Goal: Task Accomplishment & Management: Manage account settings

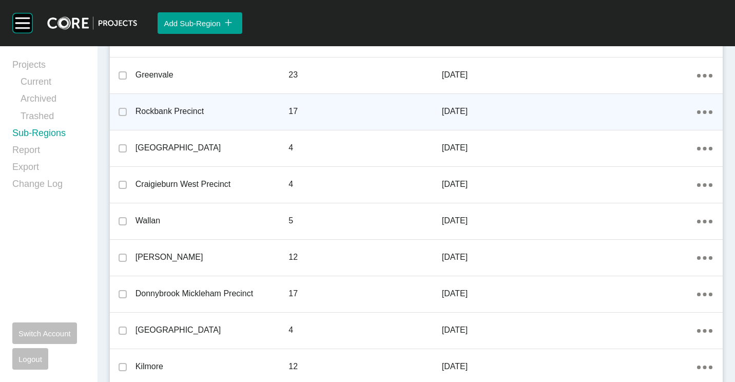
scroll to position [299, 0]
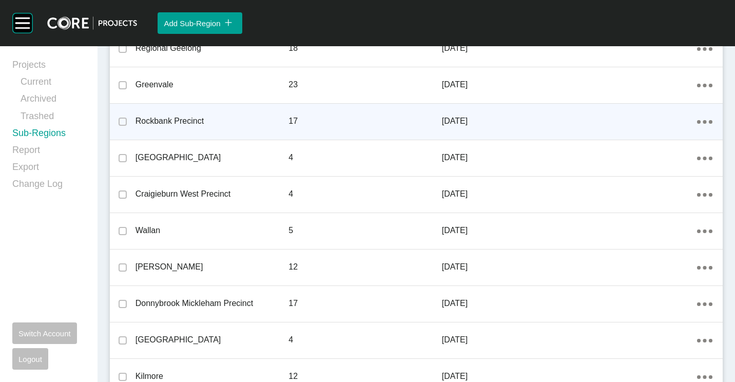
click at [703, 121] on ellipse at bounding box center [705, 122] width 4 height 4
click at [658, 120] on link "Edit" at bounding box center [661, 123] width 28 height 15
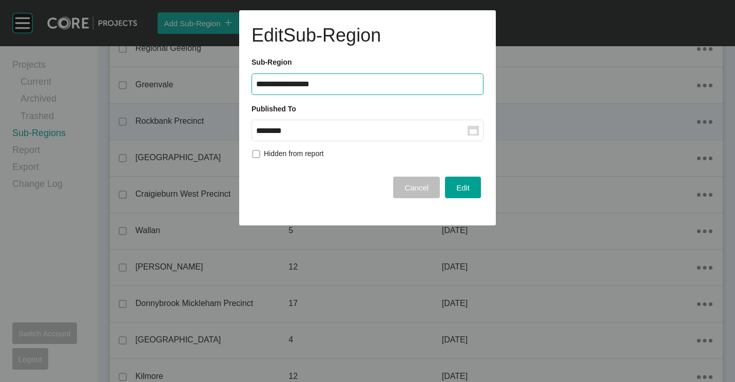
drag, startPoint x: 479, startPoint y: 140, endPoint x: 463, endPoint y: 128, distance: 19.4
click at [478, 140] on label "******** Group Created with Sketch." at bounding box center [368, 131] width 232 height 22
click at [468, 135] on input "********" at bounding box center [362, 130] width 212 height 9
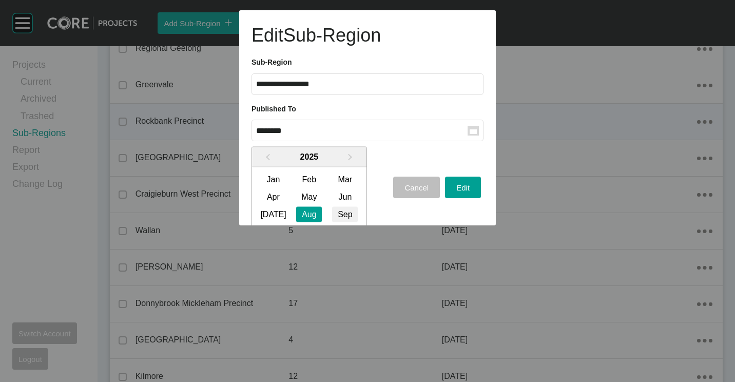
drag, startPoint x: 339, startPoint y: 214, endPoint x: 419, endPoint y: 187, distance: 83.9
click at [340, 214] on div "Sep" at bounding box center [345, 213] width 26 height 15
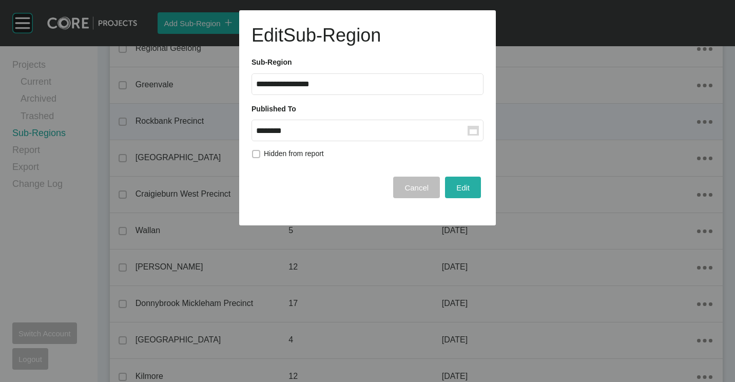
click at [449, 183] on button "Edit" at bounding box center [463, 188] width 36 height 22
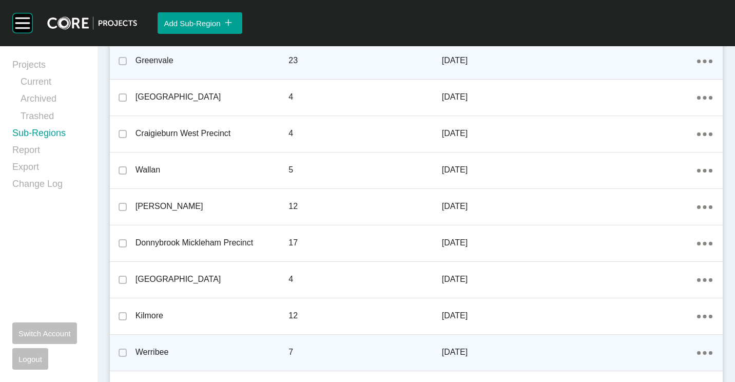
scroll to position [308, 0]
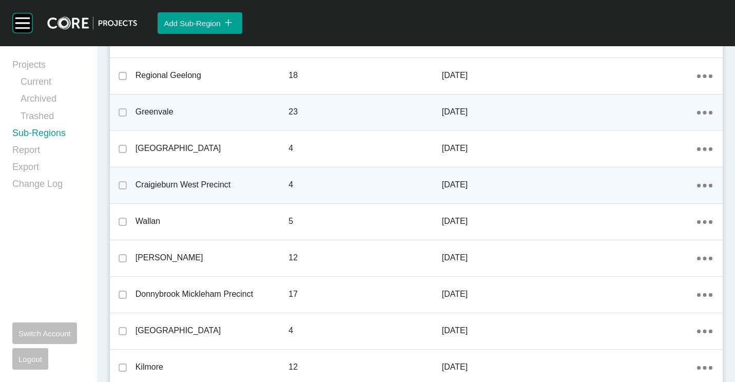
click at [699, 184] on div "Action Menu Dots Copy 6 Created with Sketch." at bounding box center [704, 184] width 15 height 11
click at [656, 184] on link "Edit" at bounding box center [661, 186] width 28 height 15
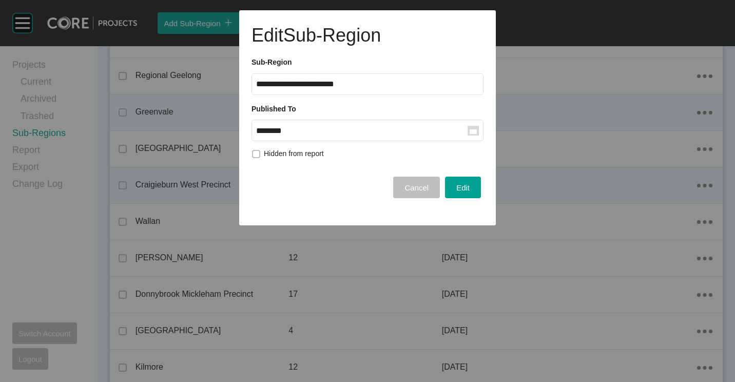
click at [473, 128] on rect at bounding box center [473, 131] width 11 height 10
click at [468, 128] on input "********" at bounding box center [362, 130] width 212 height 9
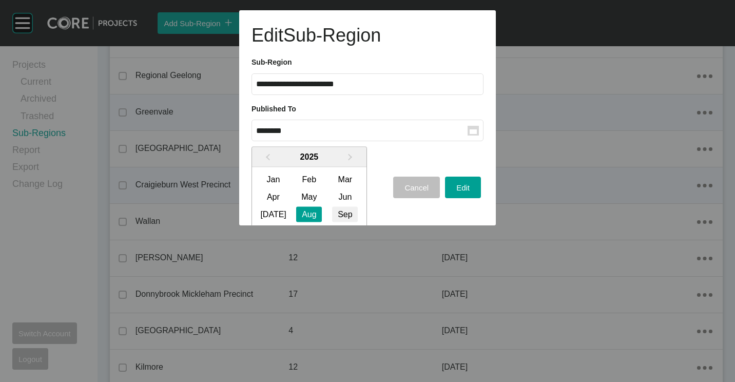
click at [342, 211] on div "Sep" at bounding box center [345, 213] width 26 height 15
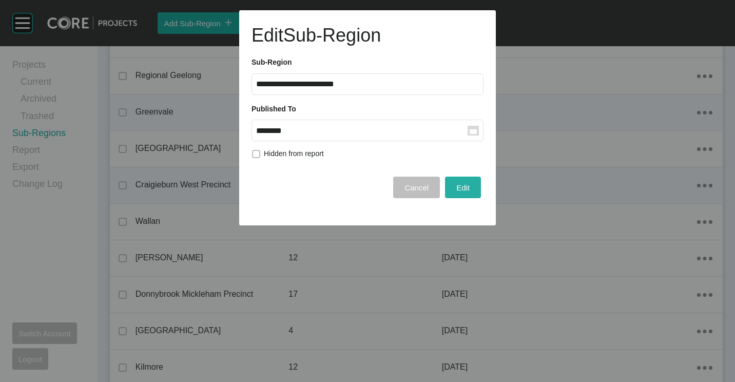
click at [462, 184] on span "Edit" at bounding box center [462, 187] width 13 height 9
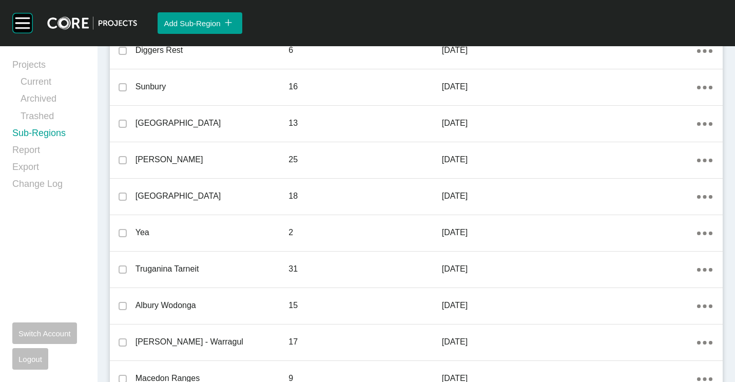
scroll to position [976, 0]
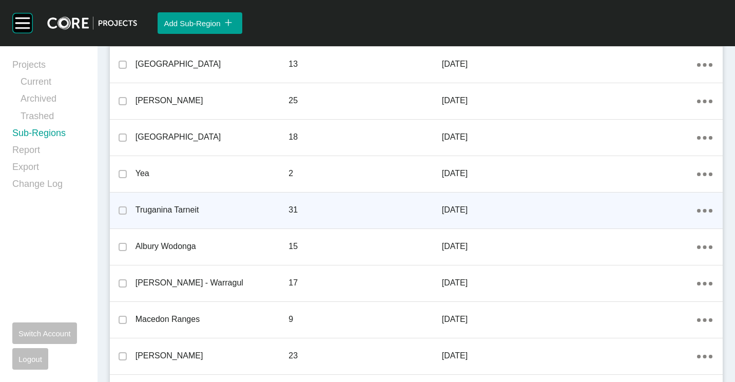
click at [700, 212] on icon "Action Menu Dots Copy 6 Created with Sketch." at bounding box center [704, 211] width 15 height 4
click at [664, 213] on link "Edit" at bounding box center [661, 211] width 28 height 15
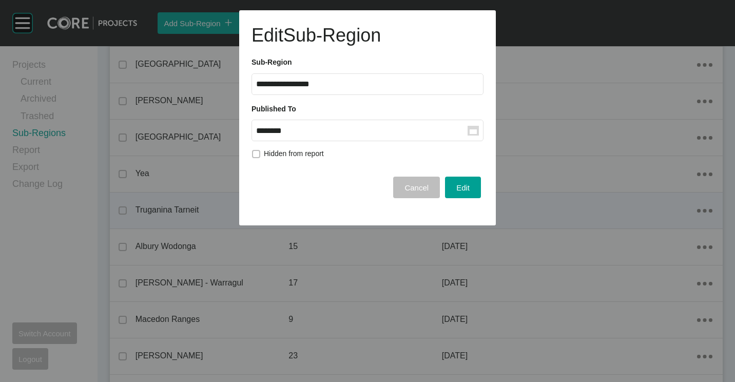
click at [471, 131] on rect at bounding box center [473, 131] width 7 height 5
click at [468, 131] on input "********" at bounding box center [362, 130] width 212 height 9
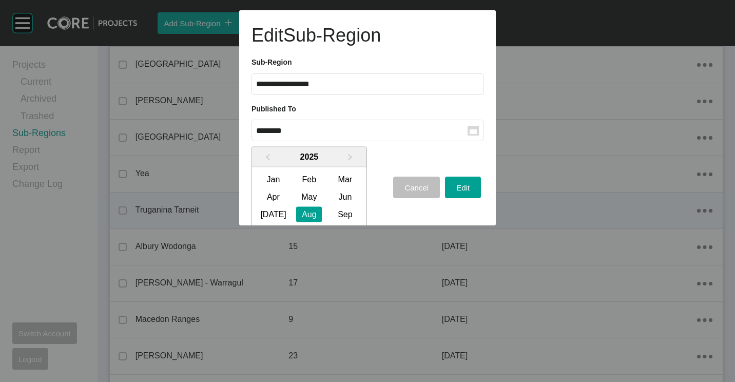
click at [349, 213] on div "Sep" at bounding box center [345, 213] width 26 height 15
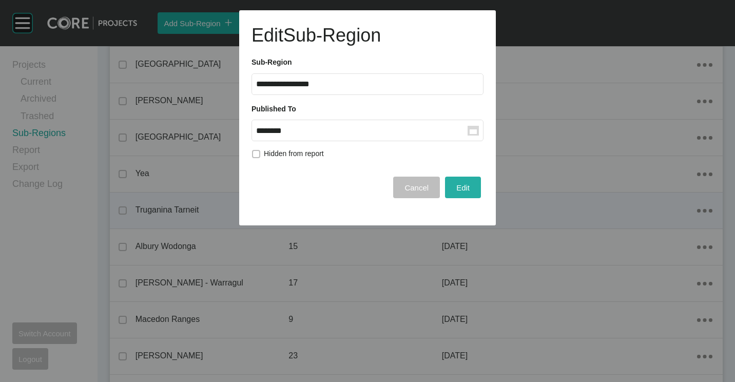
click at [468, 186] on span "Edit" at bounding box center [462, 187] width 13 height 9
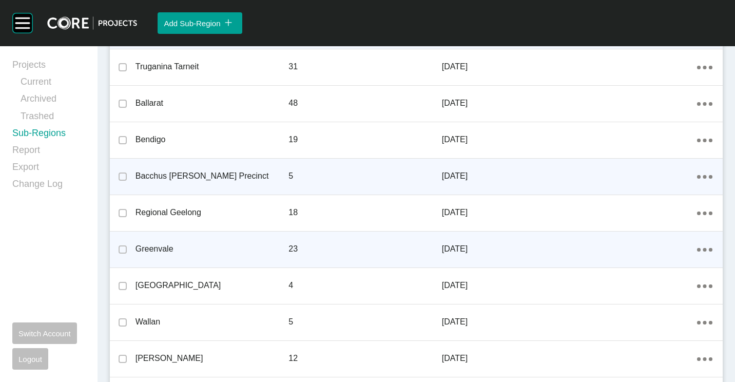
scroll to position [247, 0]
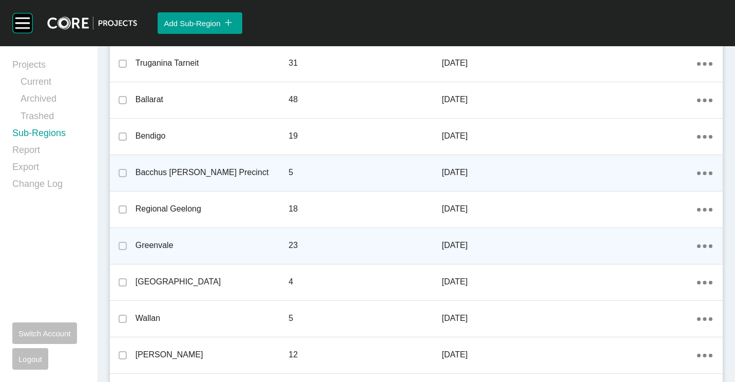
click at [689, 242] on p "[DATE]" at bounding box center [570, 245] width 256 height 11
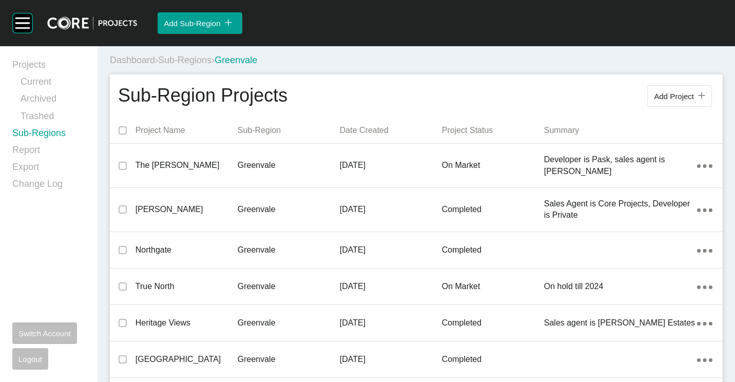
click at [53, 135] on link "Sub-Regions" at bounding box center [48, 135] width 73 height 17
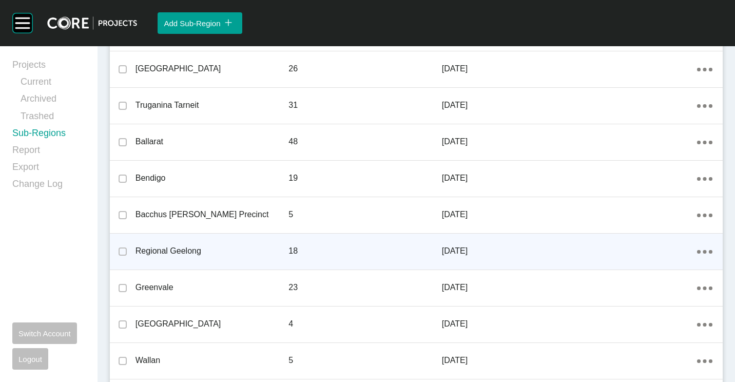
scroll to position [257, 0]
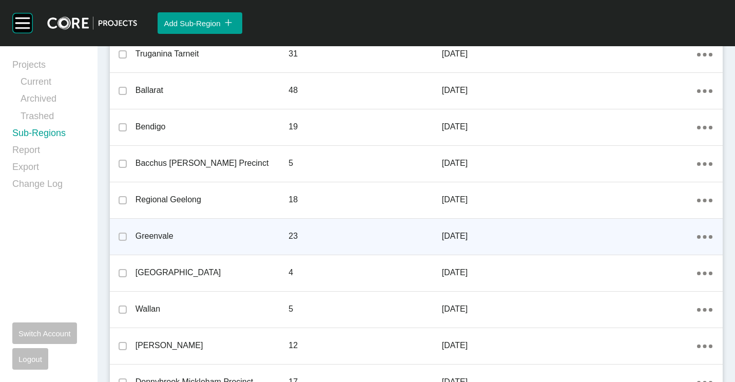
click at [703, 238] on ellipse at bounding box center [705, 237] width 4 height 4
click at [659, 238] on link "Edit" at bounding box center [661, 238] width 28 height 15
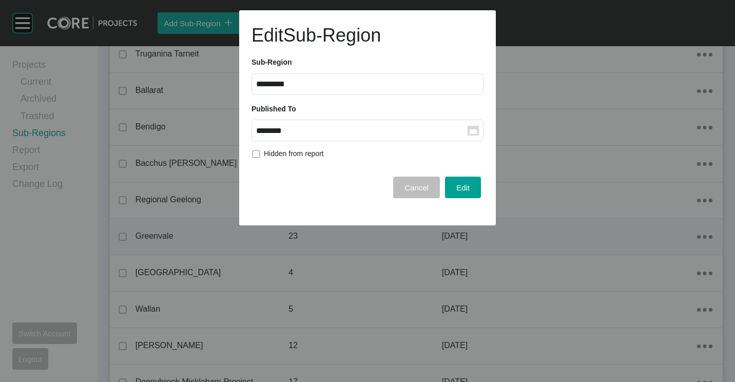
click at [476, 125] on label "******** Group Created with Sketch." at bounding box center [368, 131] width 232 height 22
click at [468, 126] on input "********" at bounding box center [362, 130] width 212 height 9
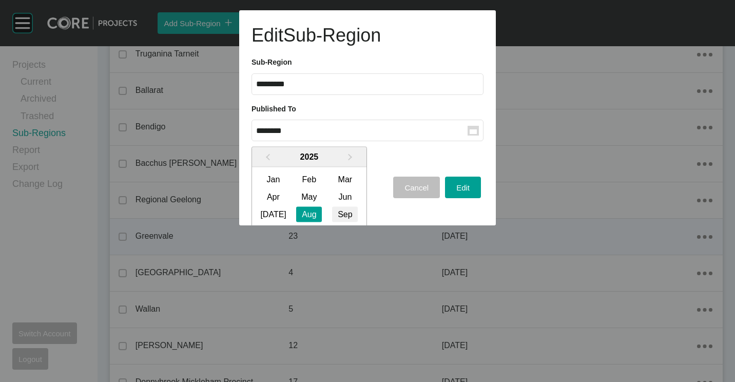
click at [353, 213] on div "Sep" at bounding box center [345, 213] width 26 height 15
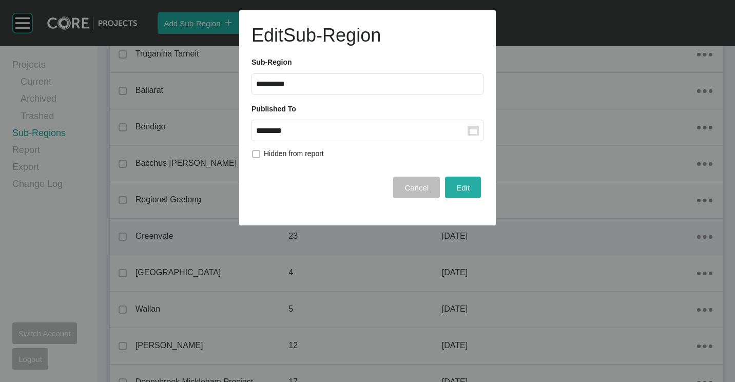
click at [472, 184] on div "Edit" at bounding box center [463, 188] width 18 height 14
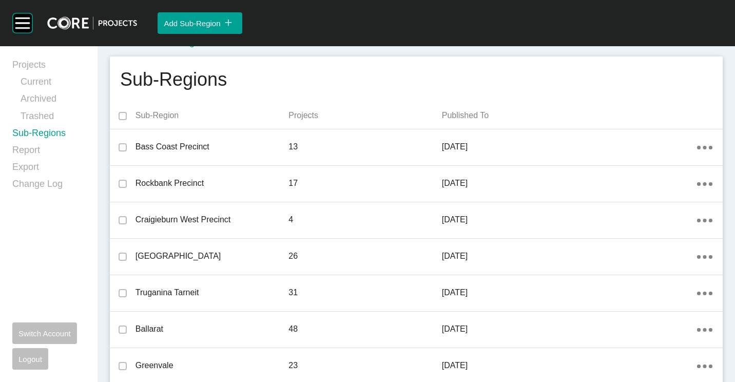
scroll to position [0, 0]
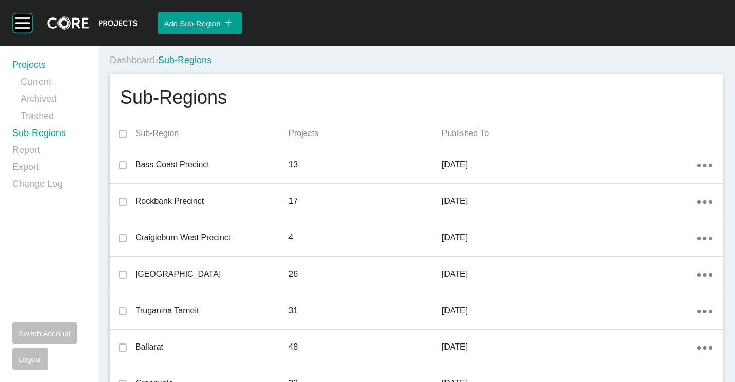
click at [33, 70] on link "Projects" at bounding box center [48, 67] width 73 height 17
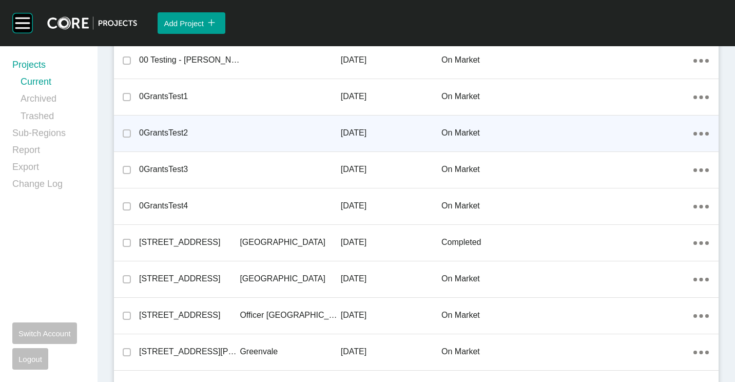
scroll to position [154, 0]
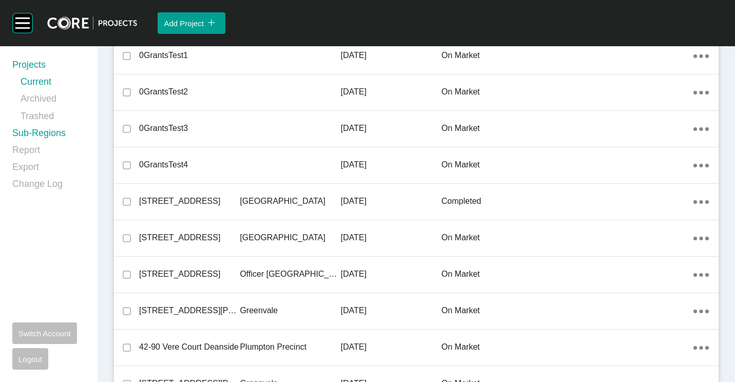
click at [52, 135] on link "Sub-Regions" at bounding box center [48, 135] width 73 height 17
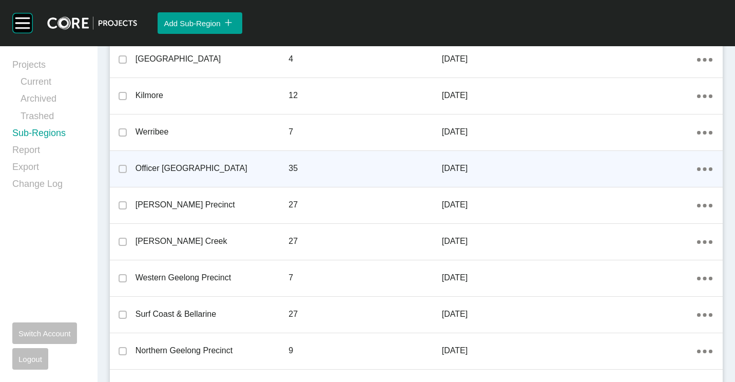
scroll to position [667, 0]
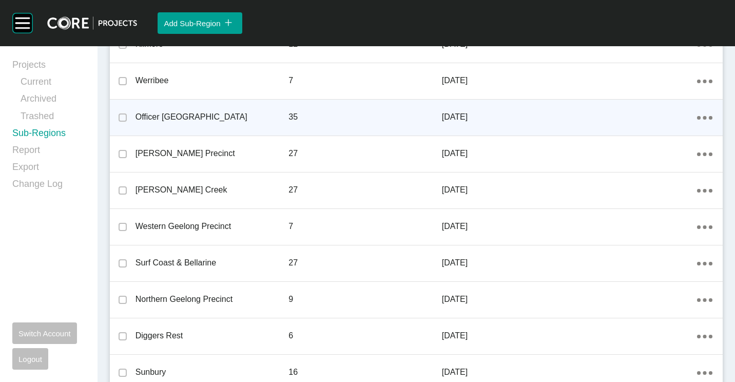
click at [697, 118] on ellipse at bounding box center [699, 118] width 4 height 4
click at [659, 121] on link "Edit" at bounding box center [661, 118] width 28 height 15
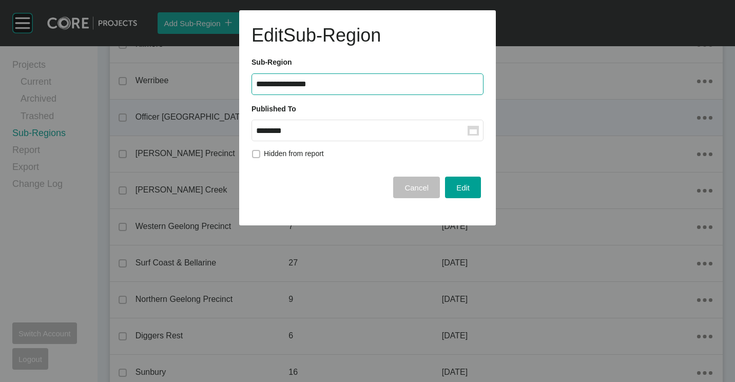
click at [472, 130] on rect at bounding box center [473, 131] width 7 height 5
click at [468, 130] on input "********" at bounding box center [362, 130] width 212 height 9
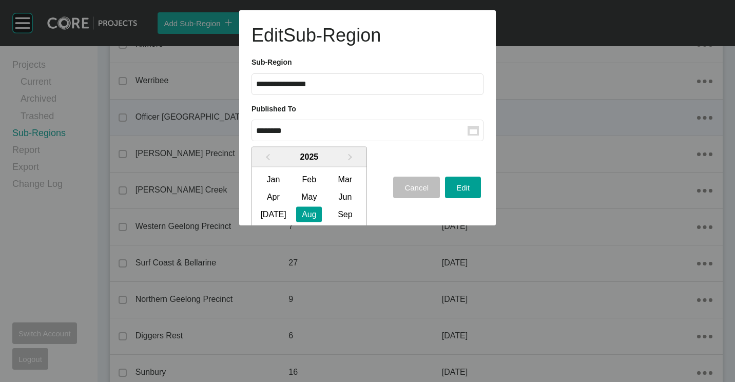
click at [332, 211] on div "[DATE] Aug Sep" at bounding box center [309, 213] width 108 height 17
click at [346, 212] on div "Sep" at bounding box center [345, 213] width 26 height 15
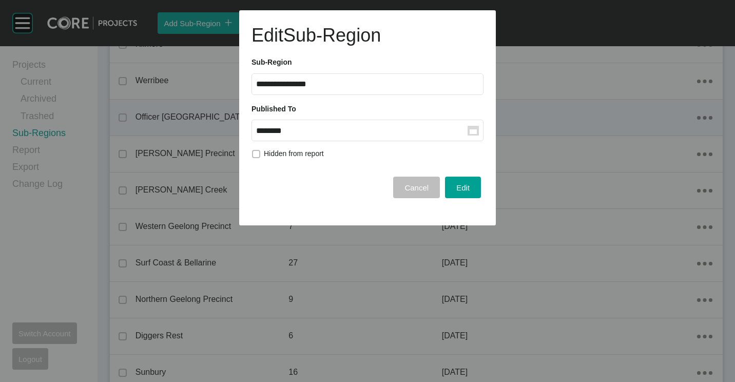
drag, startPoint x: 472, startPoint y: 188, endPoint x: 446, endPoint y: 213, distance: 36.3
click at [472, 188] on button "Edit" at bounding box center [463, 188] width 36 height 22
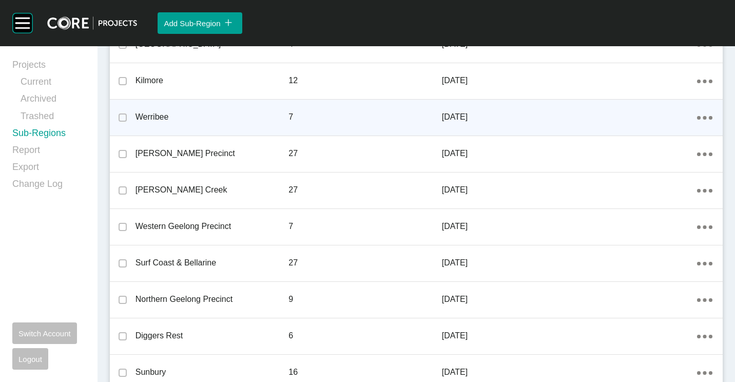
drag, startPoint x: 38, startPoint y: 62, endPoint x: 98, endPoint y: 63, distance: 60.1
click at [38, 62] on link "Projects" at bounding box center [48, 67] width 73 height 17
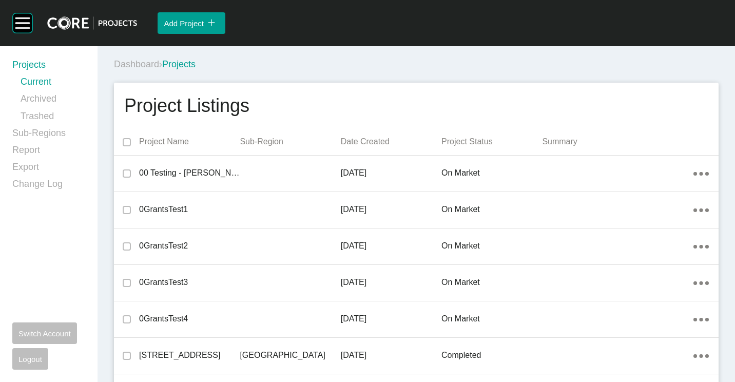
click at [380, 63] on div "Dashboard › Projects" at bounding box center [418, 64] width 609 height 13
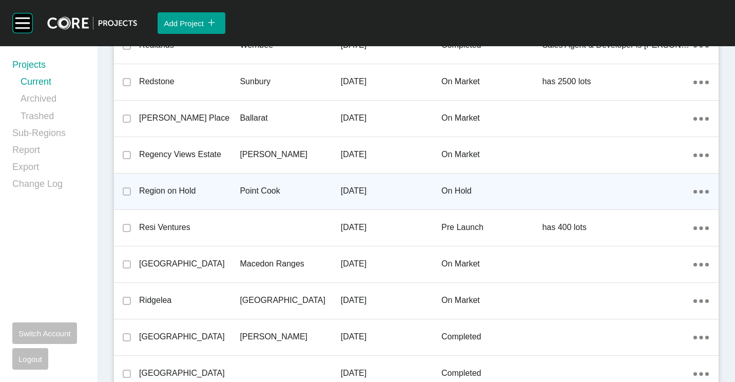
click at [230, 182] on div "Region on Hold" at bounding box center [189, 191] width 101 height 32
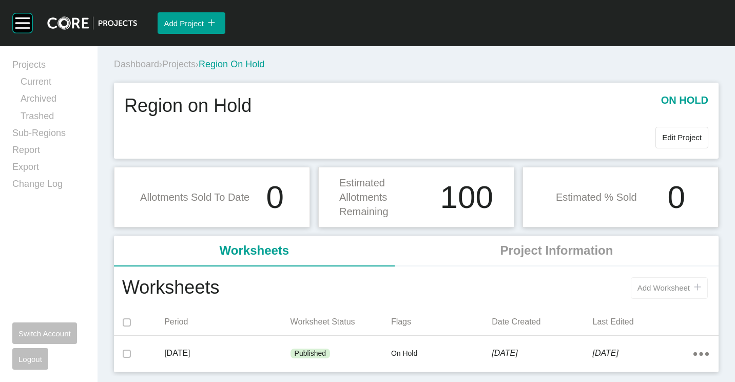
click at [658, 282] on button "Add Worksheet icon/tick copy 11 Created with Sketch." at bounding box center [669, 288] width 77 height 22
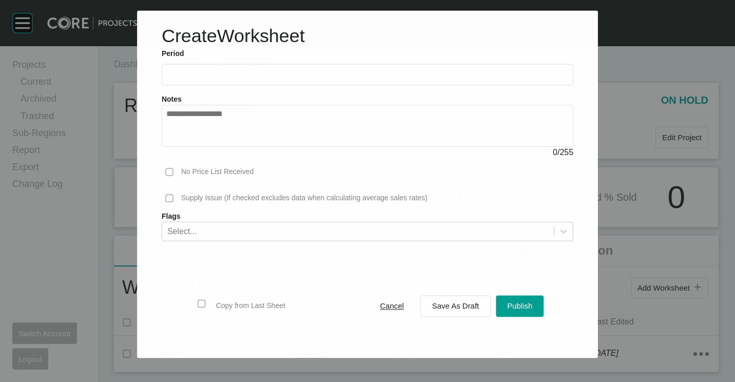
click at [227, 69] on label at bounding box center [368, 75] width 412 height 22
click at [227, 70] on input "text" at bounding box center [367, 74] width 403 height 9
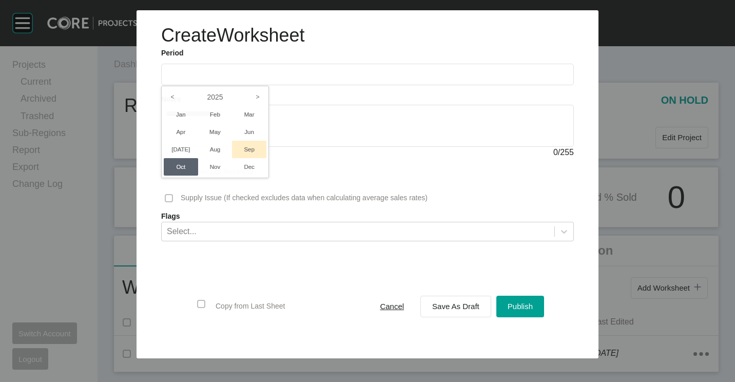
click at [253, 150] on li "Sep" at bounding box center [249, 149] width 34 height 17
type input "**********"
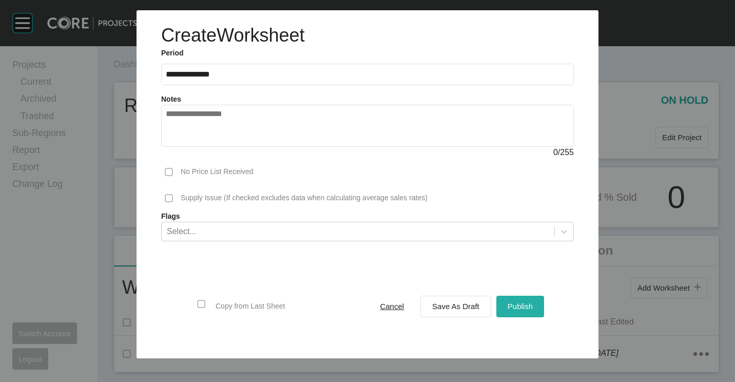
click at [523, 297] on button "Publish" at bounding box center [520, 307] width 48 height 22
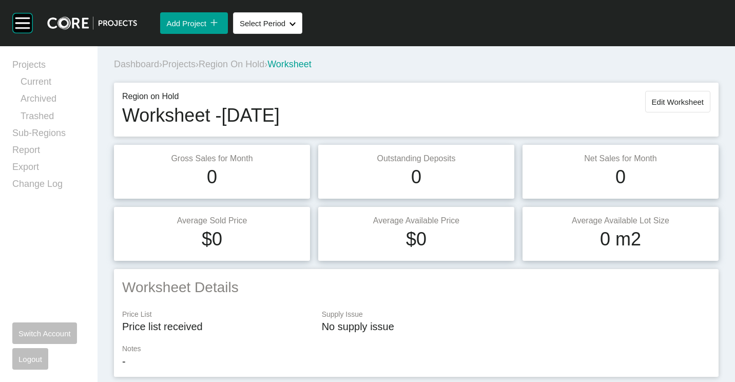
click at [244, 69] on span "Region on Hold" at bounding box center [232, 64] width 66 height 10
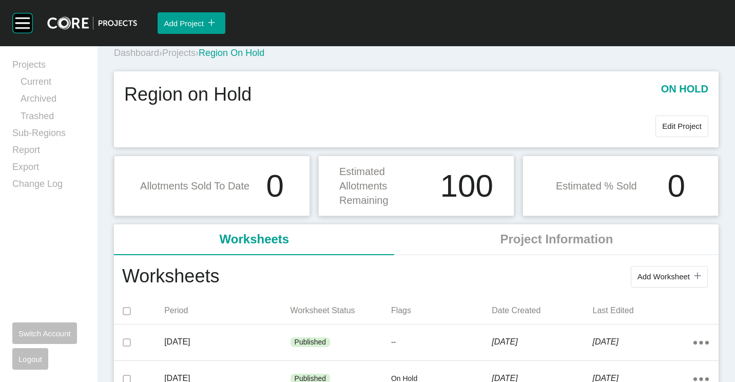
scroll to position [30, 0]
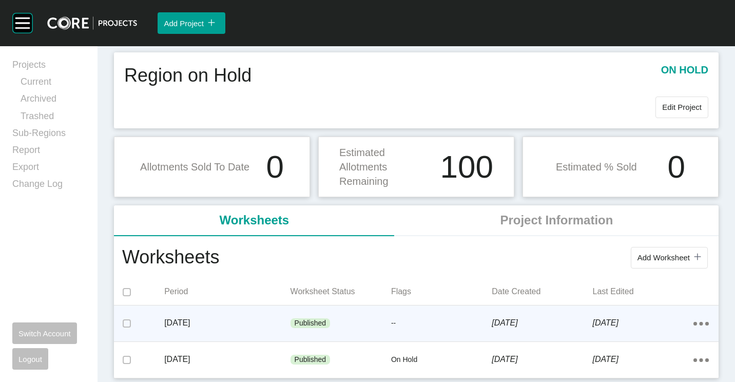
click at [356, 323] on div "Published" at bounding box center [341, 323] width 101 height 31
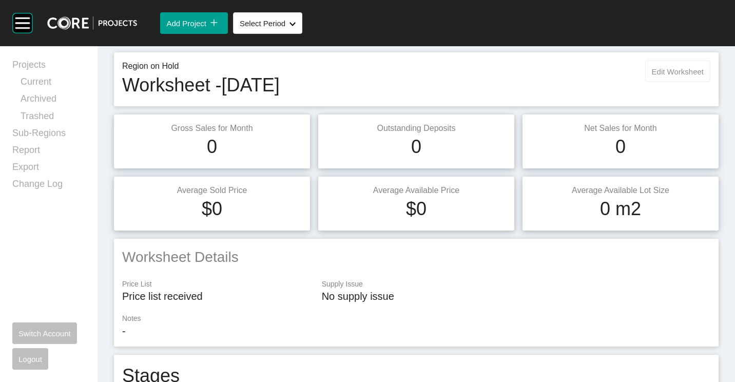
click at [679, 71] on span "Edit Worksheet" at bounding box center [678, 71] width 52 height 9
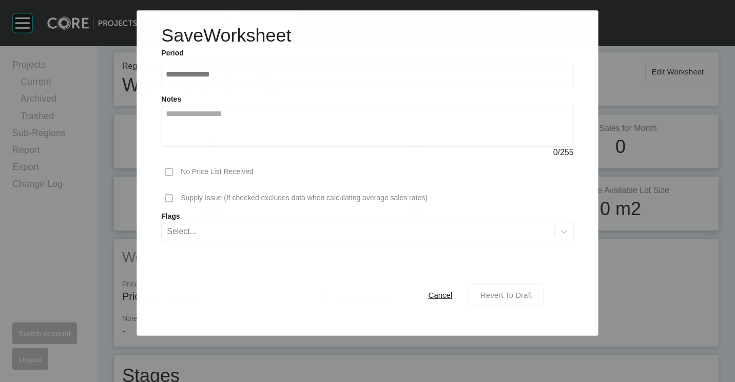
click at [517, 290] on div "Revert To Draft" at bounding box center [506, 295] width 57 height 14
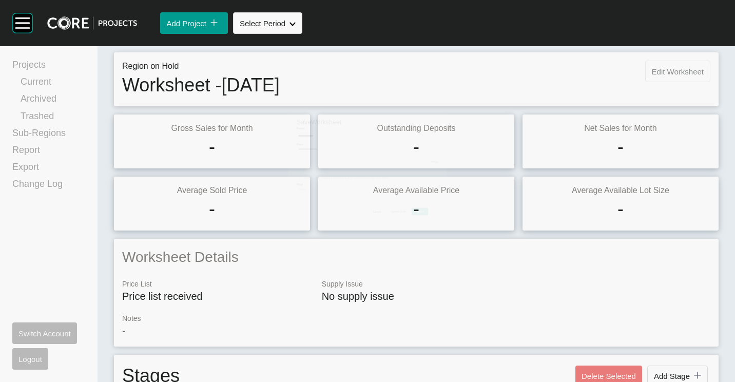
click at [664, 73] on span "Edit Worksheet" at bounding box center [678, 71] width 52 height 9
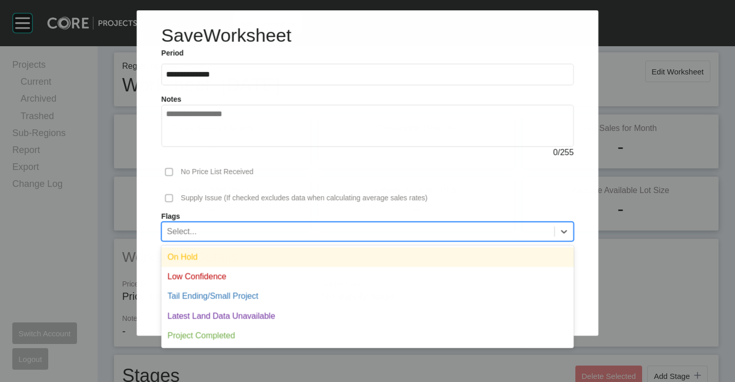
click at [287, 234] on div "Select..." at bounding box center [358, 230] width 393 height 17
click at [225, 262] on div "On Hold" at bounding box center [367, 257] width 413 height 20
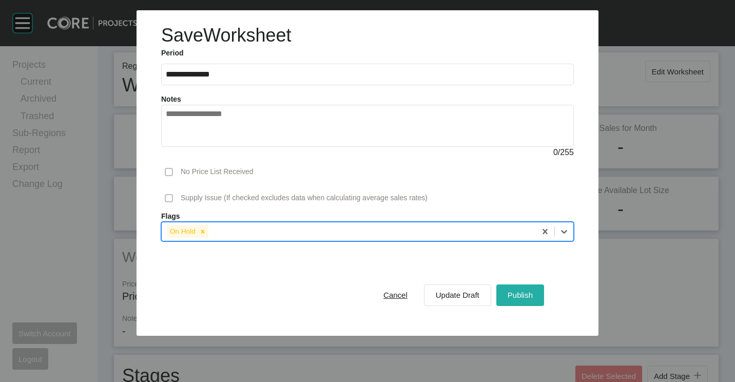
click at [521, 294] on span "Publish" at bounding box center [520, 295] width 25 height 9
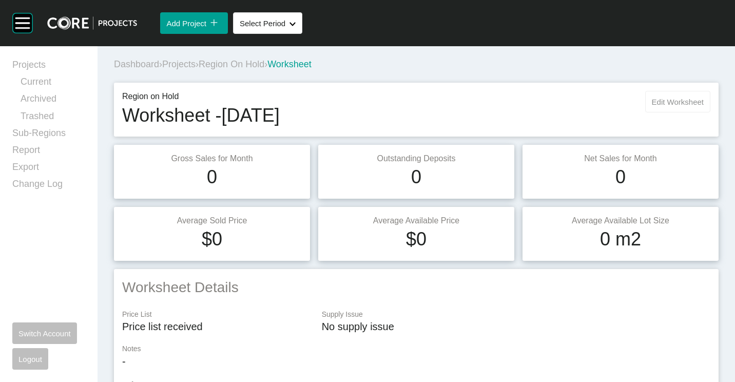
click at [672, 100] on span "Edit Worksheet" at bounding box center [678, 102] width 52 height 9
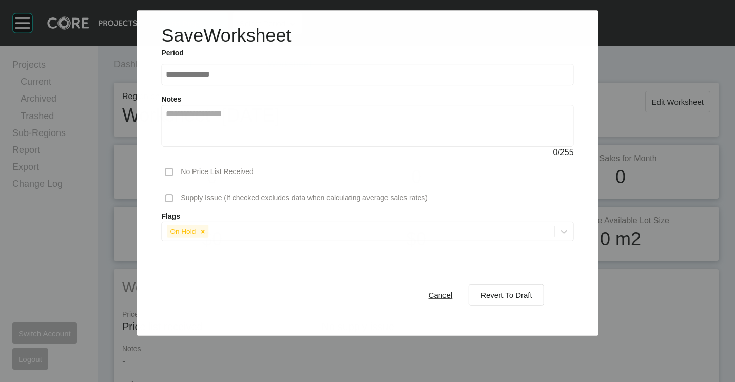
drag, startPoint x: 434, startPoint y: 295, endPoint x: 434, endPoint y: 280, distance: 14.9
click at [434, 296] on span "Cancel" at bounding box center [441, 295] width 24 height 9
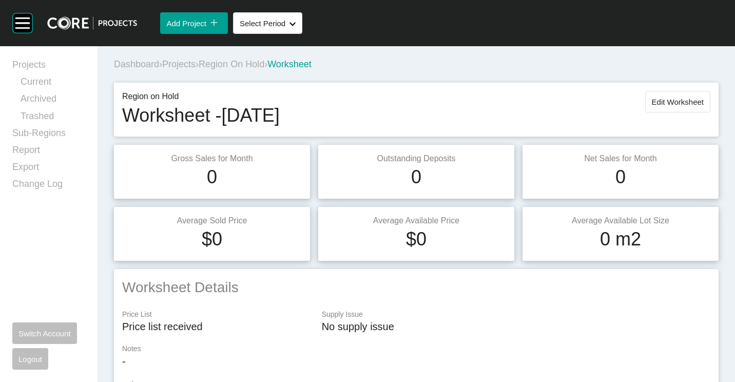
click at [241, 64] on span "Region on Hold" at bounding box center [232, 64] width 66 height 10
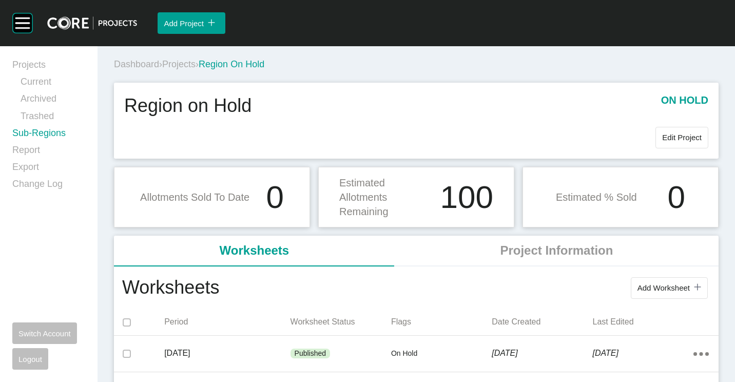
drag, startPoint x: 37, startPoint y: 130, endPoint x: 62, endPoint y: 136, distance: 24.9
click at [38, 130] on link "Sub-Regions" at bounding box center [48, 135] width 73 height 17
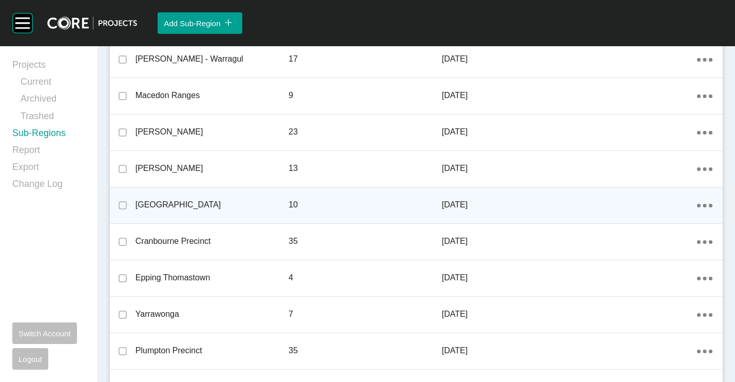
scroll to position [1223, 0]
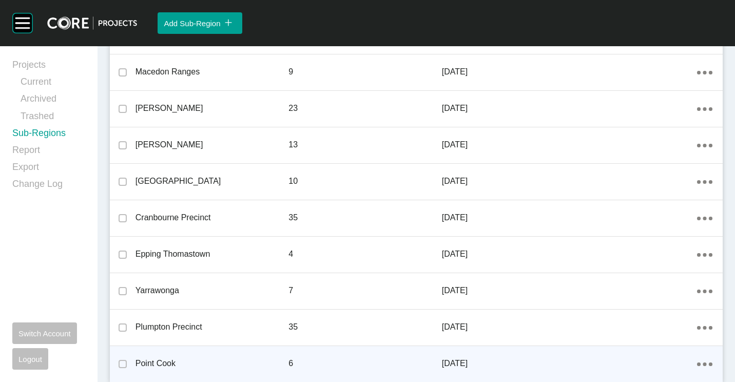
click at [166, 358] on p "Point Cook" at bounding box center [213, 363] width 154 height 11
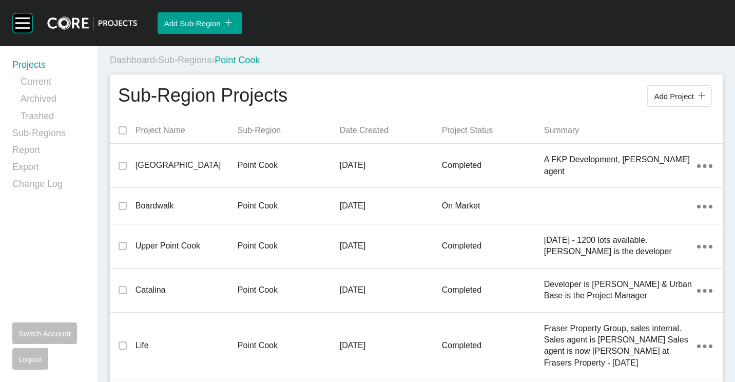
drag, startPoint x: 26, startPoint y: 64, endPoint x: 32, endPoint y: 63, distance: 5.7
click at [26, 63] on link "Projects" at bounding box center [48, 67] width 73 height 17
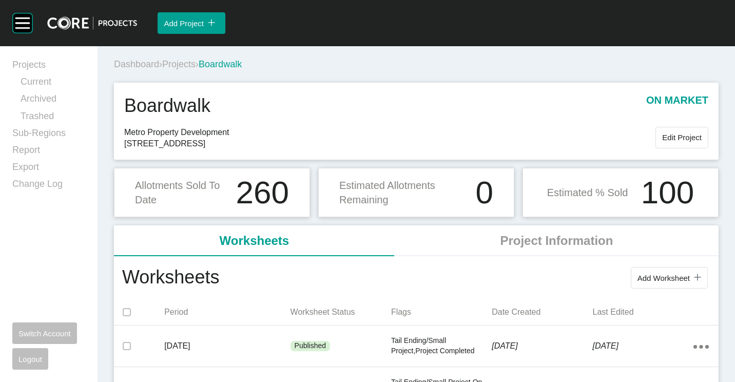
drag, startPoint x: 0, startPoint y: 0, endPoint x: 187, endPoint y: 67, distance: 198.6
click at [187, 67] on span "Projects" at bounding box center [178, 64] width 33 height 10
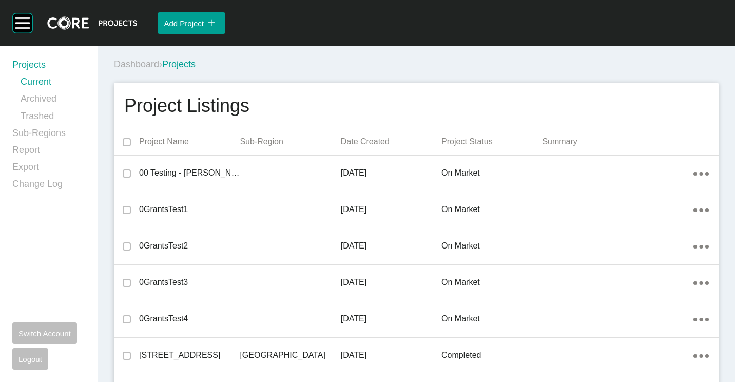
scroll to position [12705, 0]
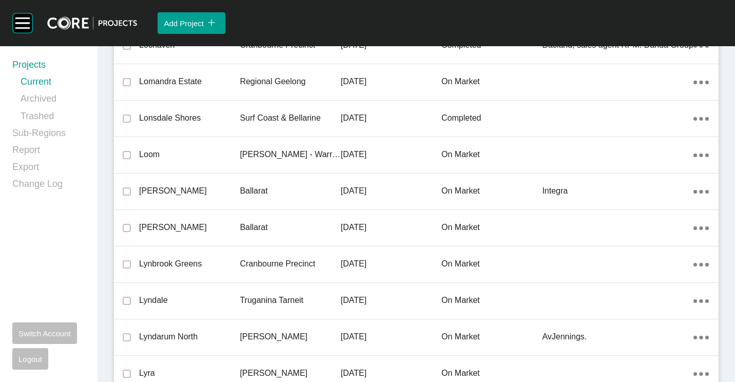
drag, startPoint x: 237, startPoint y: 199, endPoint x: 121, endPoint y: 23, distance: 210.5
click at [237, 199] on div "[PERSON_NAME]" at bounding box center [189, 191] width 101 height 32
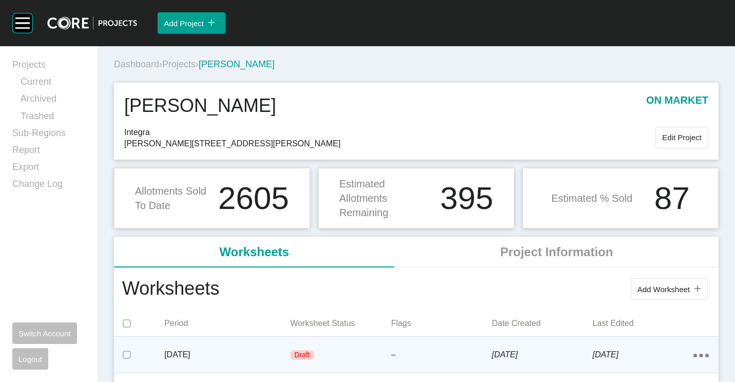
click at [245, 357] on p "[DATE]" at bounding box center [227, 354] width 126 height 11
